Goal: Connect with others: Connect with others

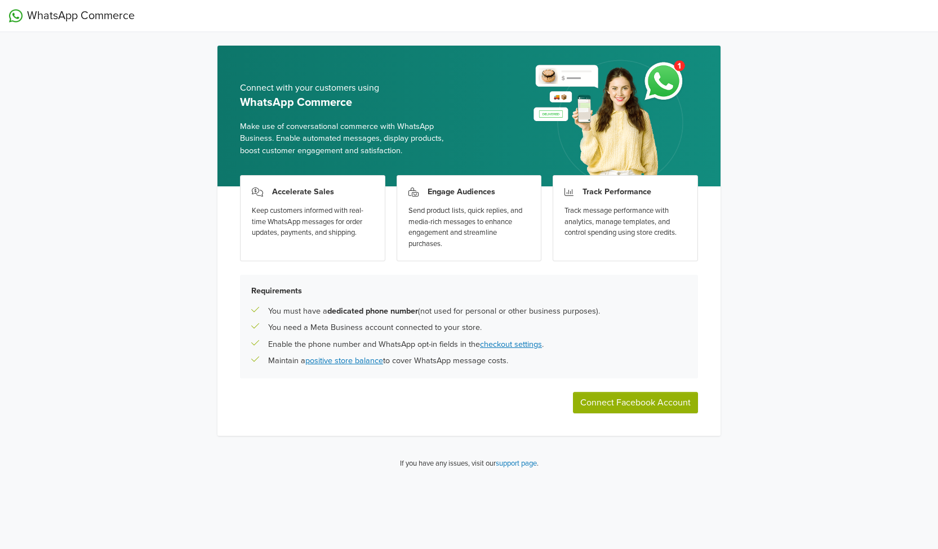
click at [643, 404] on button "Connect Facebook Account" at bounding box center [635, 402] width 125 height 21
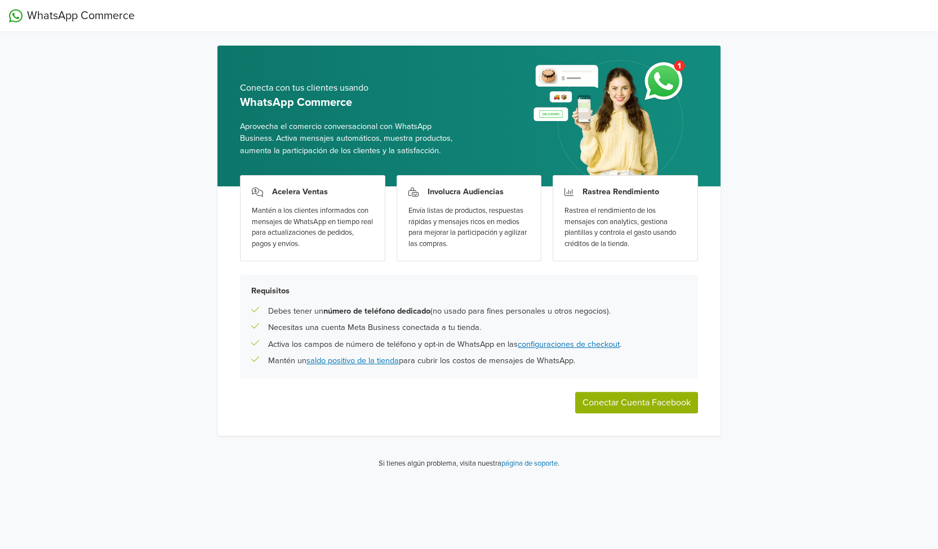
click at [631, 403] on button "Conectar Cuenta Facebook" at bounding box center [636, 402] width 123 height 21
